Goal: Transaction & Acquisition: Download file/media

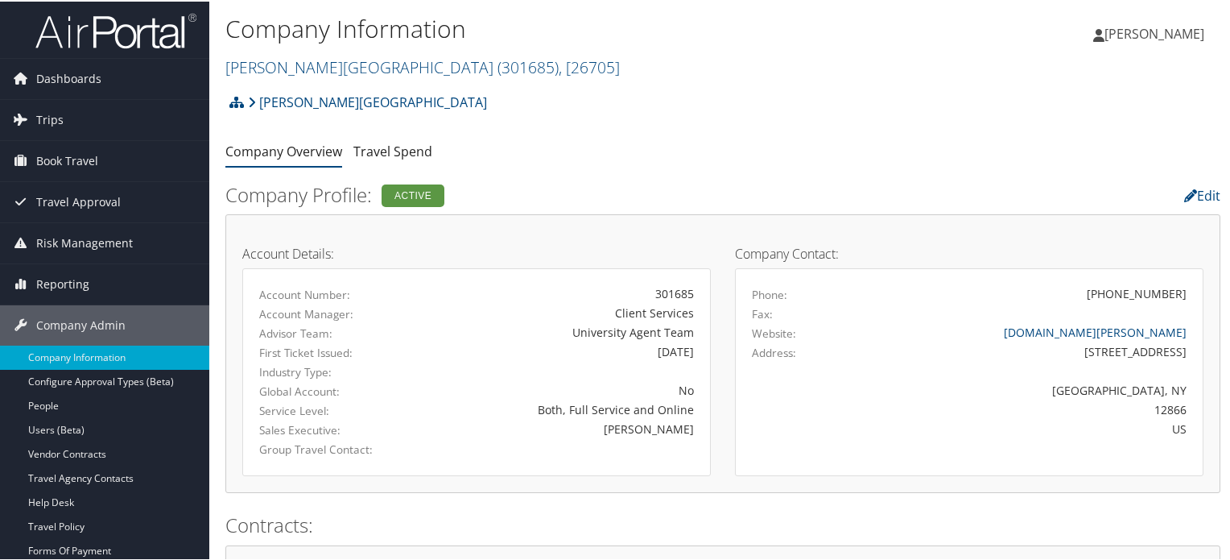
click at [162, 30] on img at bounding box center [115, 29] width 161 height 38
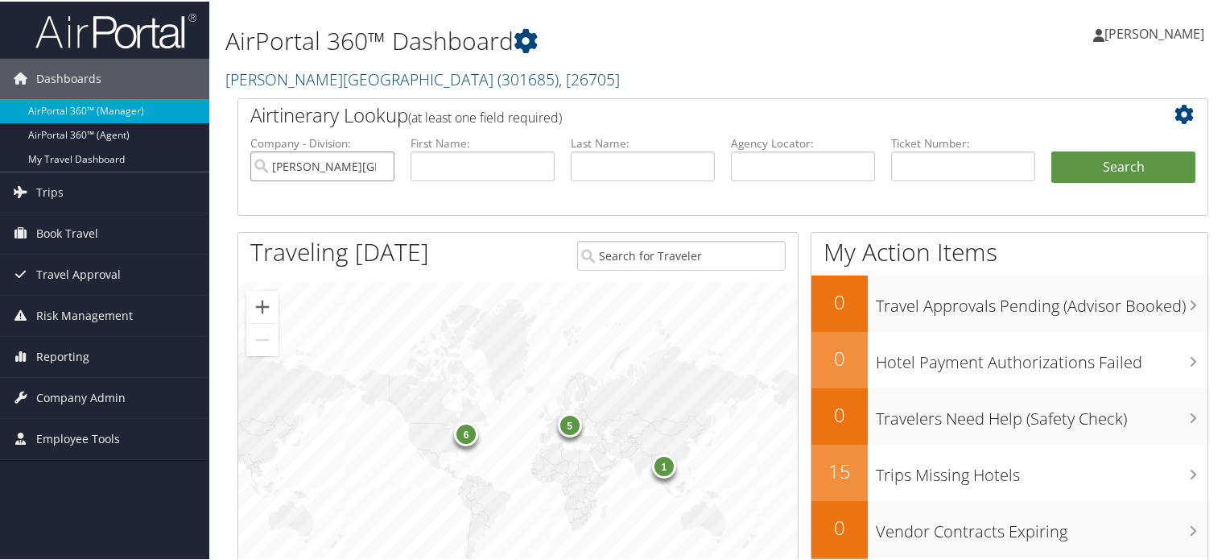
click at [377, 164] on input "[PERSON_NAME][GEOGRAPHIC_DATA]" at bounding box center [322, 165] width 144 height 30
click at [741, 165] on input "text" at bounding box center [803, 165] width 144 height 30
paste input "DNG001"
type input "DNG001"
click at [1076, 172] on button "Search" at bounding box center [1123, 166] width 144 height 32
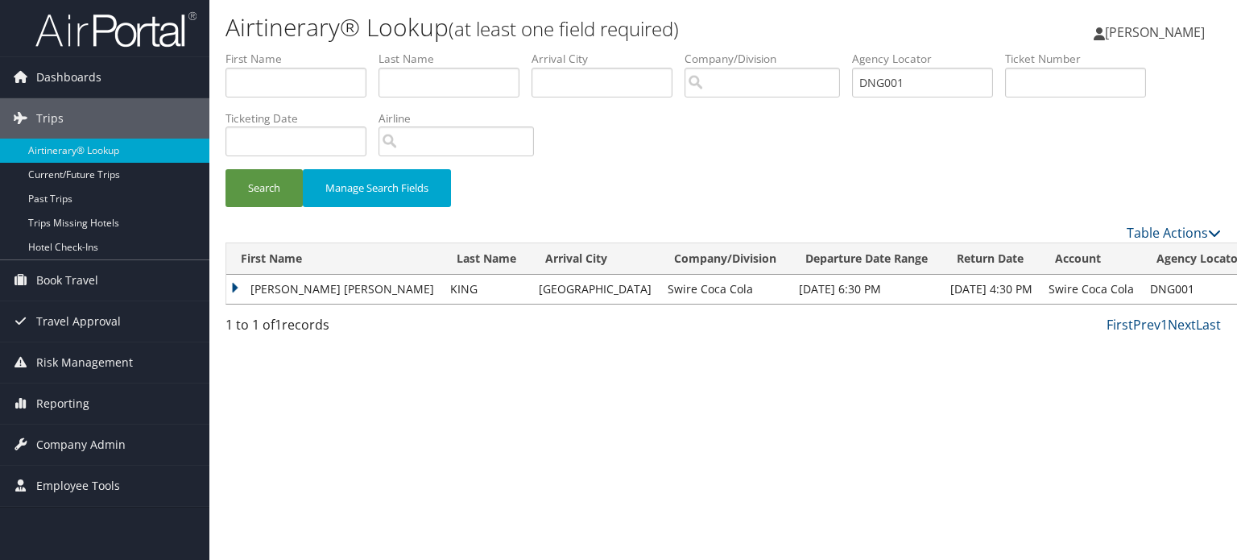
click at [234, 286] on td "JESSICA NICOLE" at bounding box center [334, 289] width 216 height 29
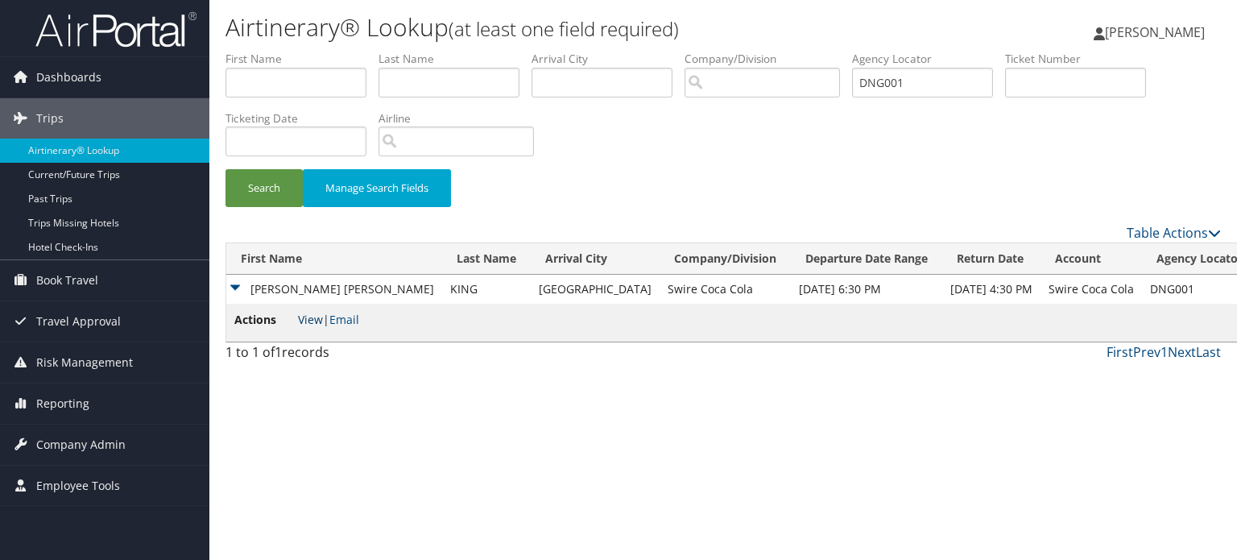
click at [311, 320] on link "View" at bounding box center [310, 319] width 25 height 15
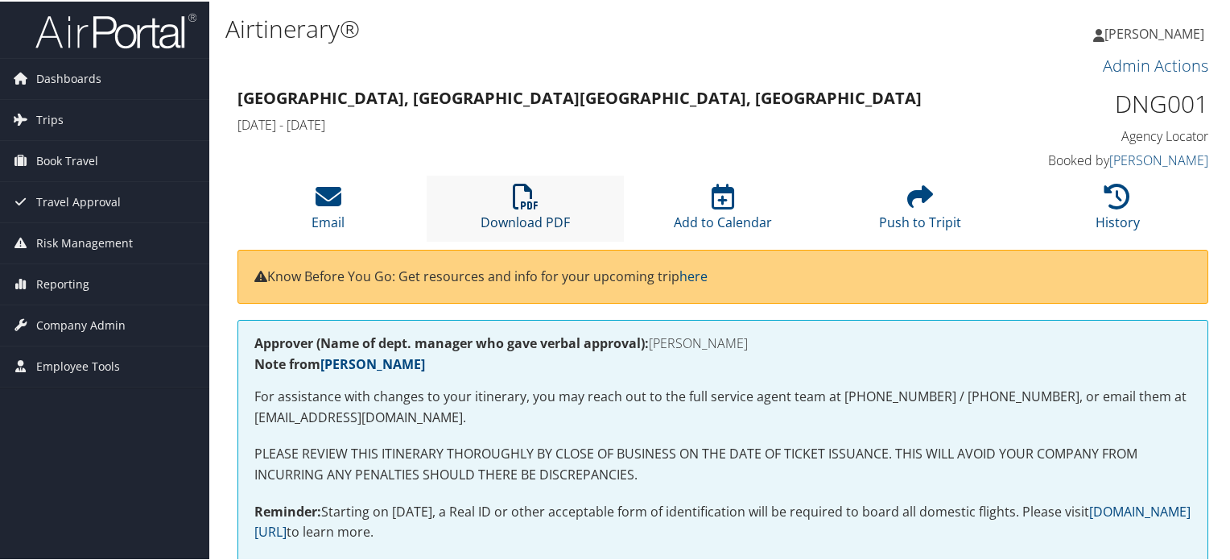
click at [537, 212] on link "Download PDF" at bounding box center [525, 210] width 89 height 39
click at [523, 199] on icon at bounding box center [526, 195] width 26 height 26
click at [527, 196] on icon at bounding box center [526, 195] width 26 height 26
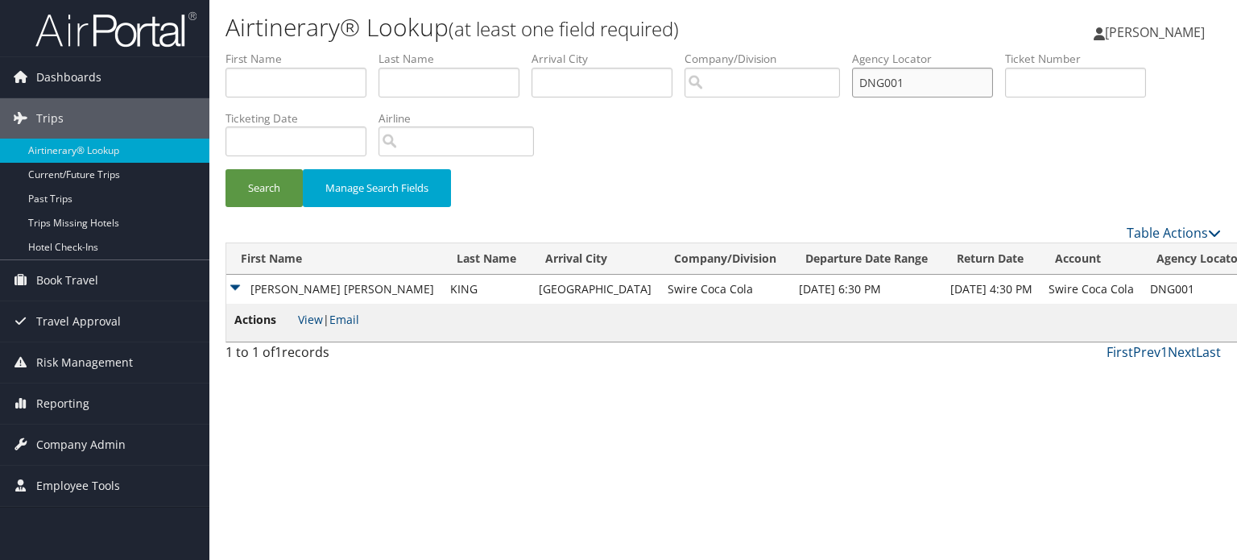
drag, startPoint x: 936, startPoint y: 84, endPoint x: 738, endPoint y: 58, distance: 199.7
click at [738, 51] on ul "First Name Last Name Departure City Arrival City Company/Division Airport/City …" at bounding box center [722, 51] width 995 height 0
paste input "DNPFTM"
type input "DNPFTM"
click at [279, 187] on button "Search" at bounding box center [263, 188] width 77 height 38
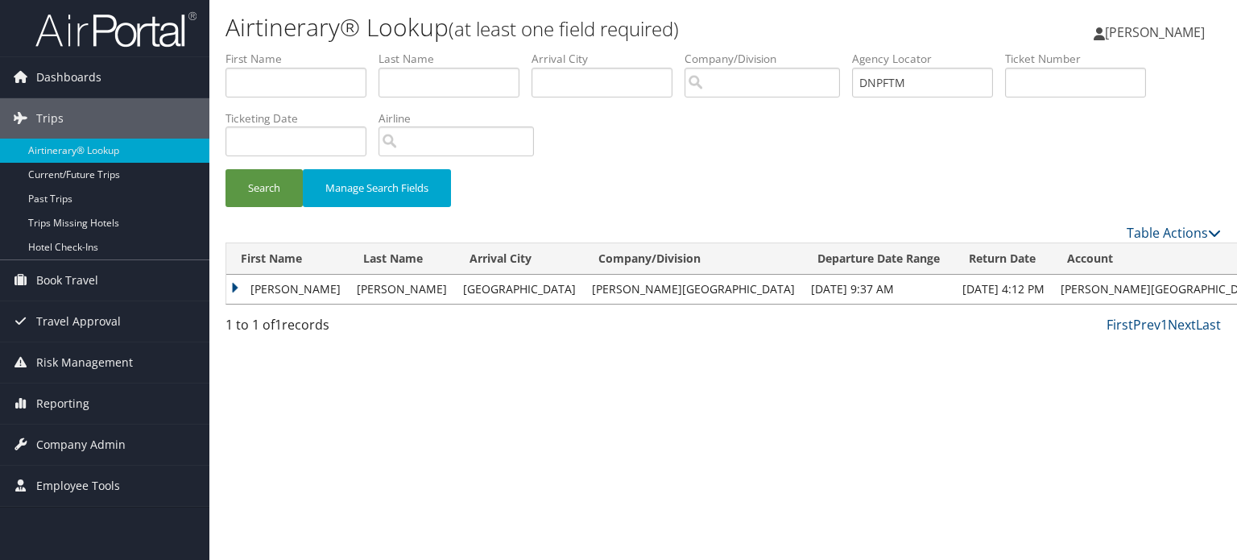
click at [238, 287] on td "FAITH ASHLEY NICOLE" at bounding box center [287, 289] width 122 height 29
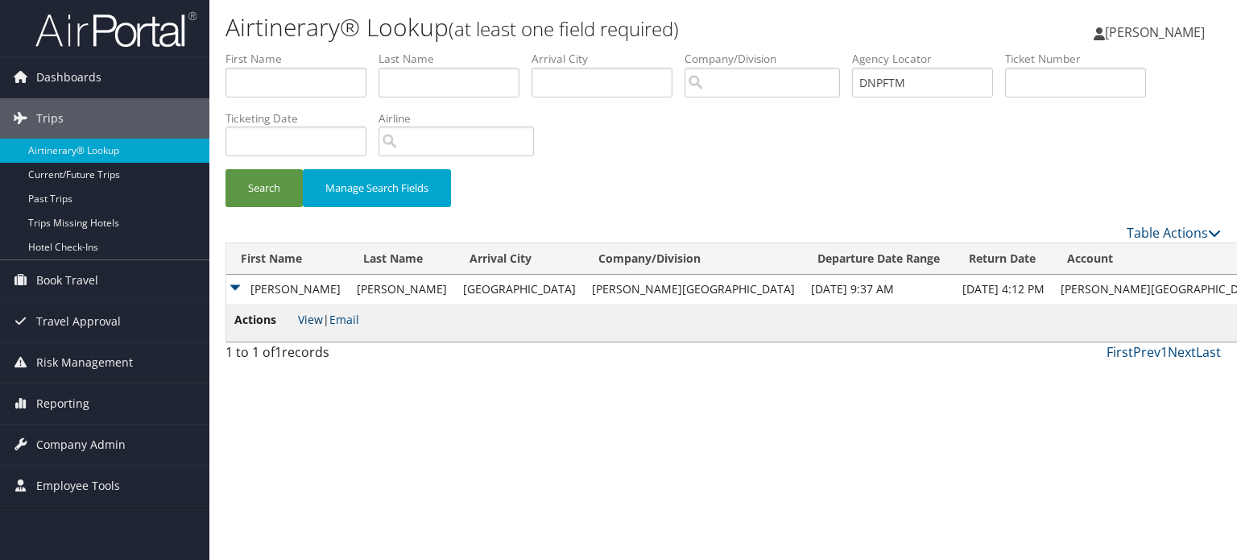
click at [309, 318] on link "View" at bounding box center [310, 319] width 25 height 15
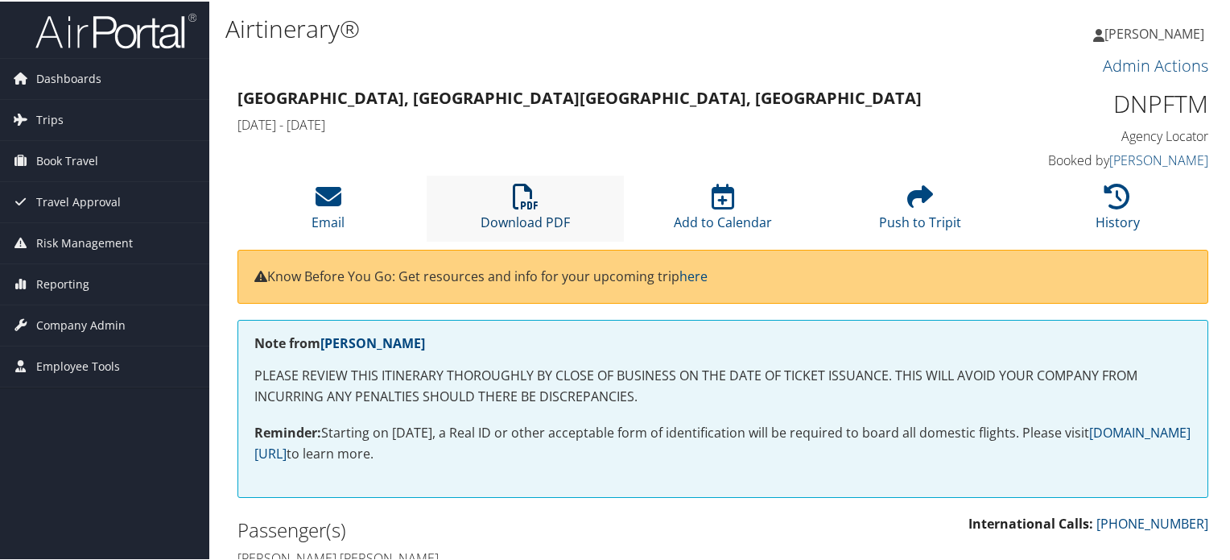
click at [530, 200] on icon at bounding box center [526, 195] width 26 height 26
click at [538, 206] on li "Download PDF" at bounding box center [525, 206] width 197 height 65
